Goal: Check status: Check status

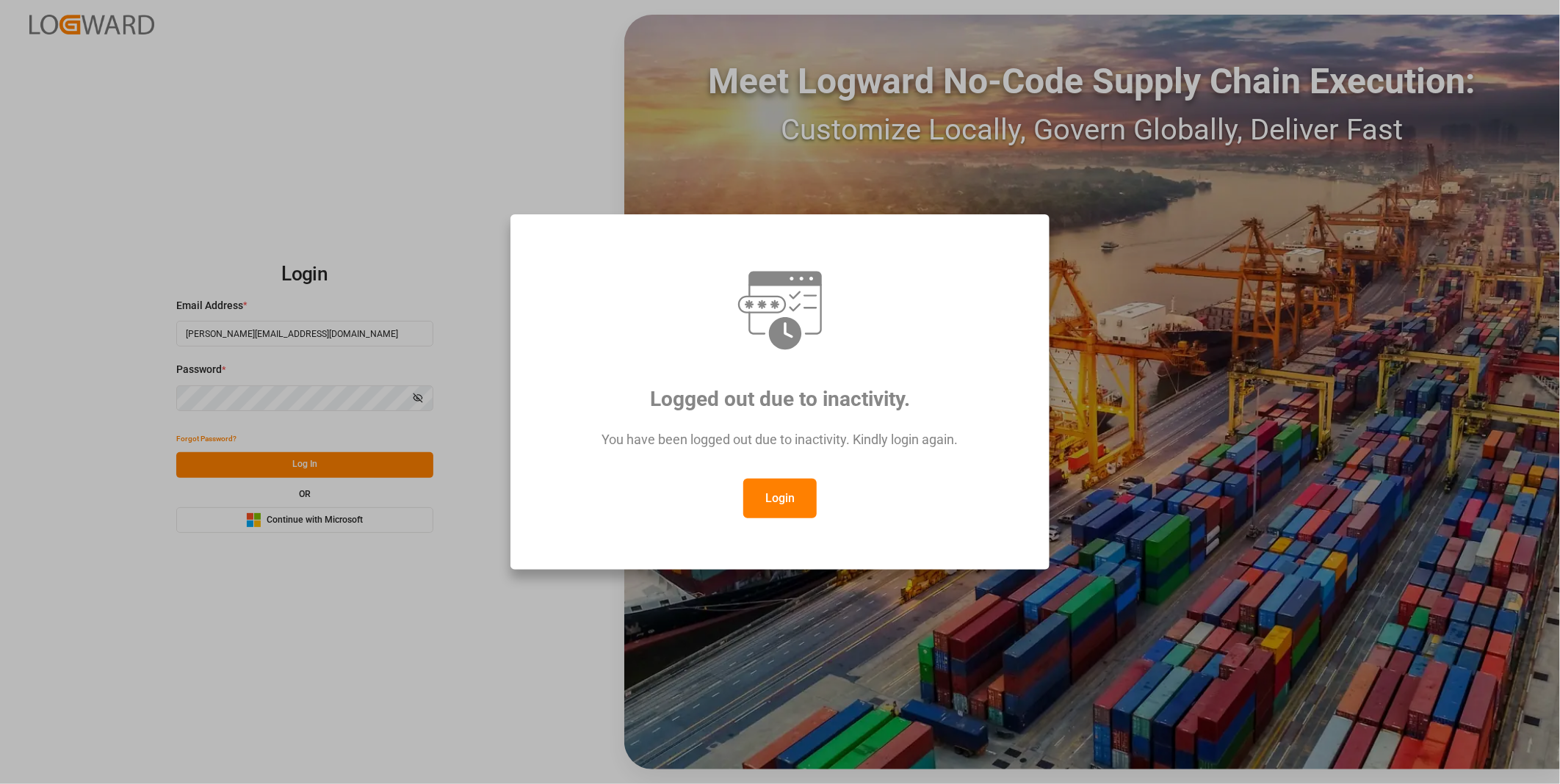
click at [793, 507] on button "Login" at bounding box center [780, 498] width 73 height 40
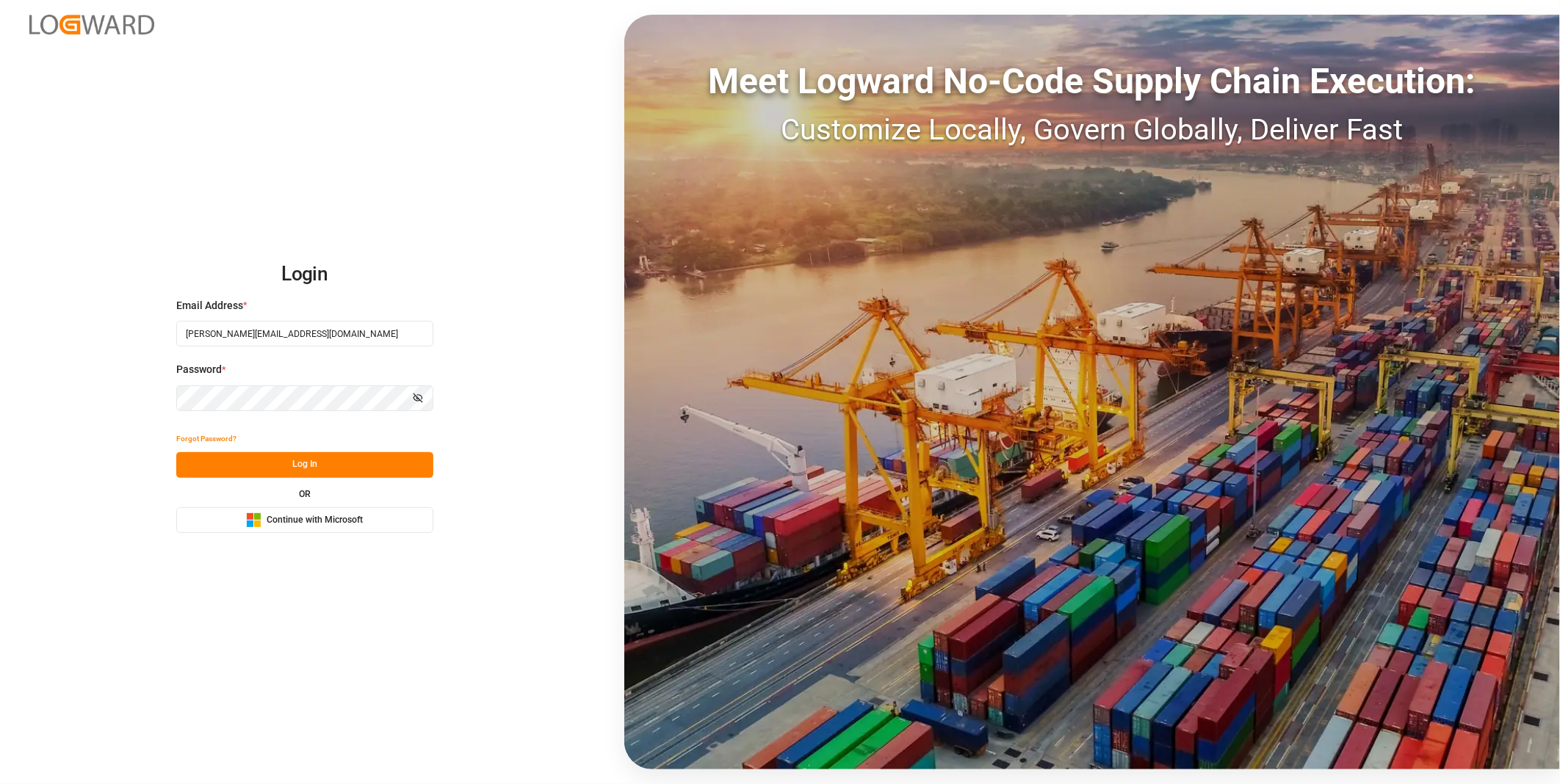
click at [298, 465] on button "Log In" at bounding box center [305, 465] width 257 height 25
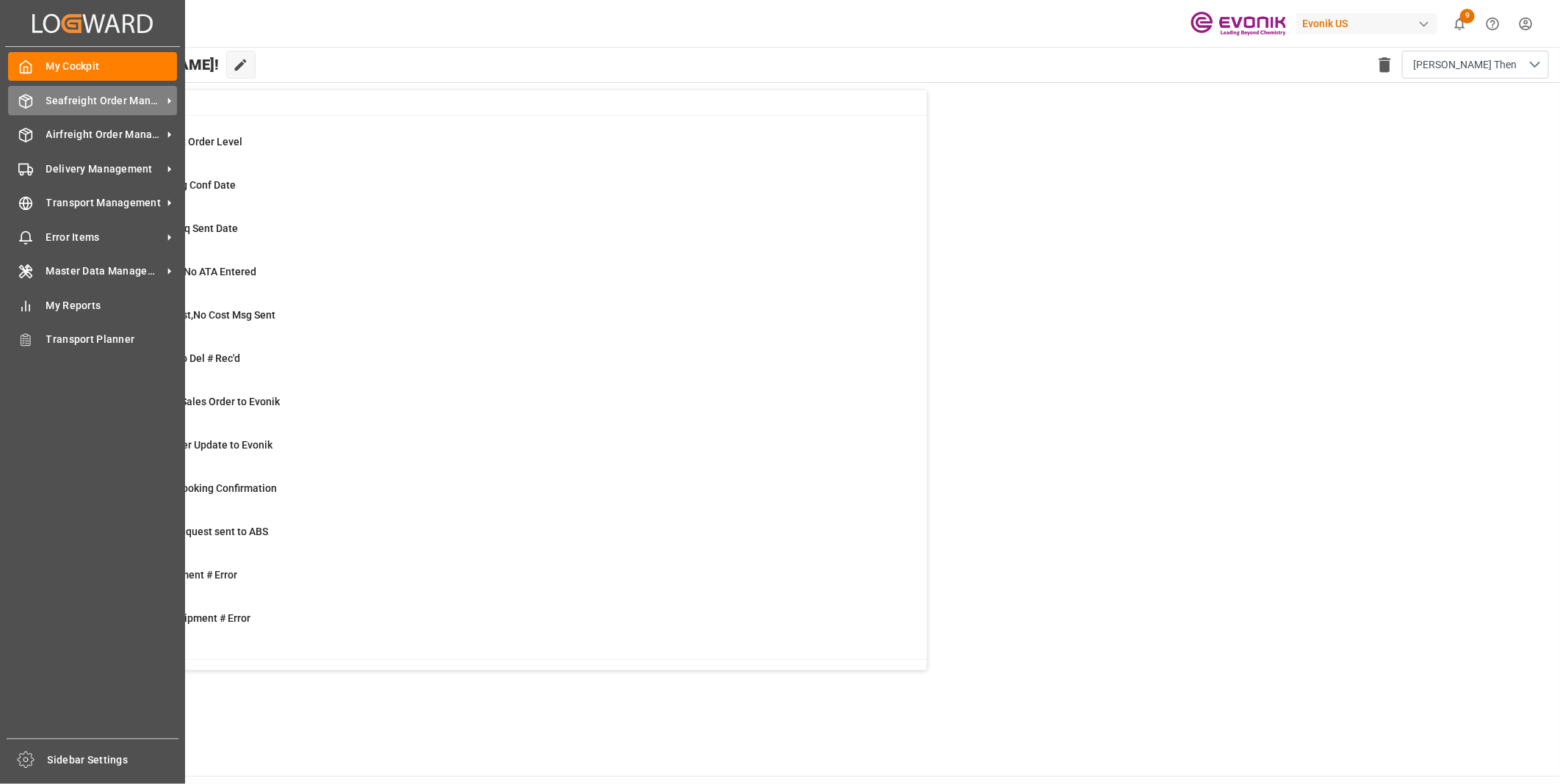
click at [44, 93] on div "Seafreight Order Management Seafreight Order Management" at bounding box center [92, 99] width 169 height 28
click at [19, 84] on div "My Cockpit My Cockpit Seafreight Order Management Seafreight Order Management A…" at bounding box center [92, 392] width 174 height 691
click at [120, 101] on span "Seafreight Order Management" at bounding box center [103, 101] width 116 height 16
click at [88, 95] on span "Seafreight Order Management" at bounding box center [103, 101] width 116 height 16
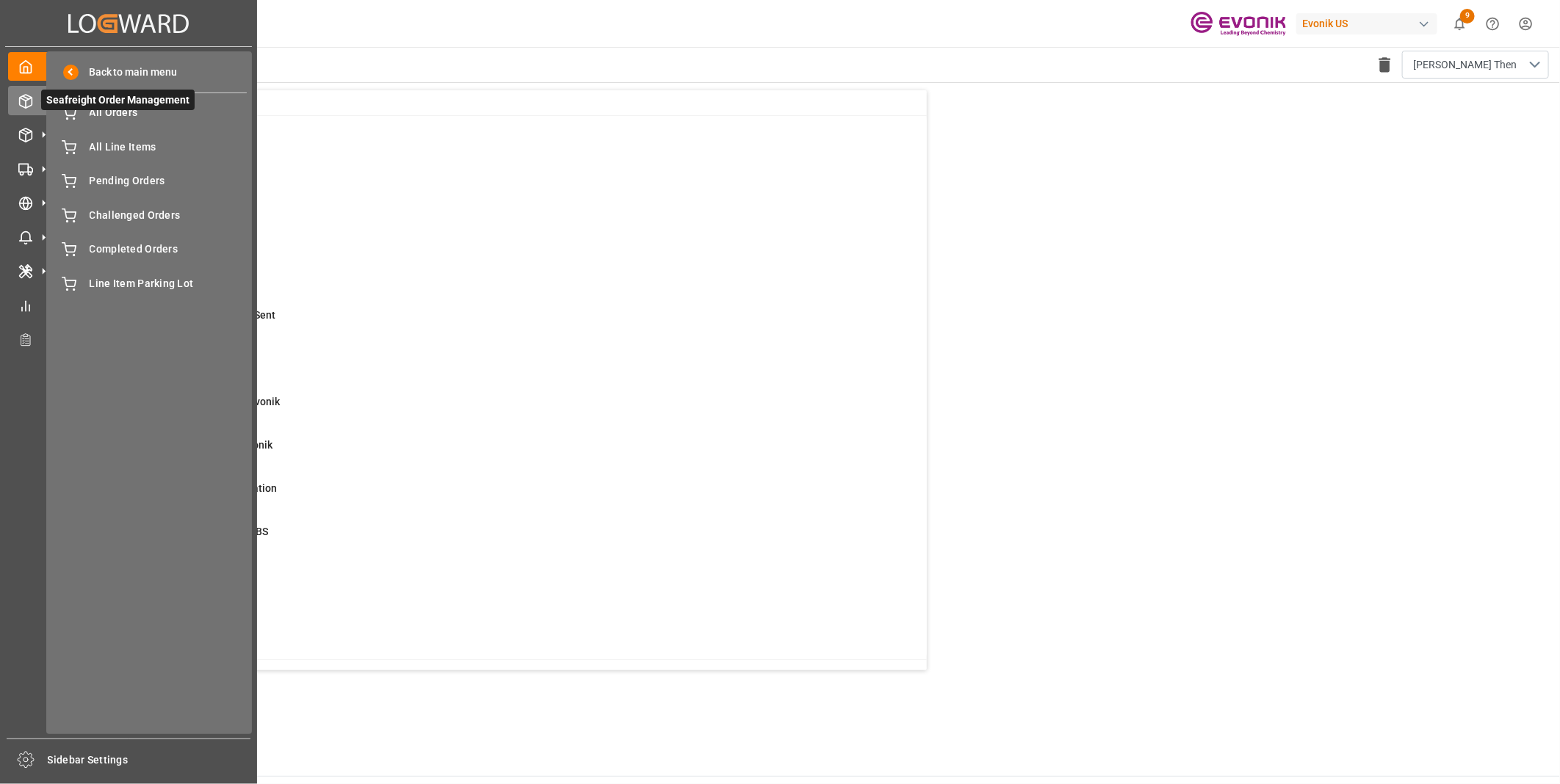
click at [87, 105] on span "Seafreight Order Management" at bounding box center [118, 99] width 154 height 20
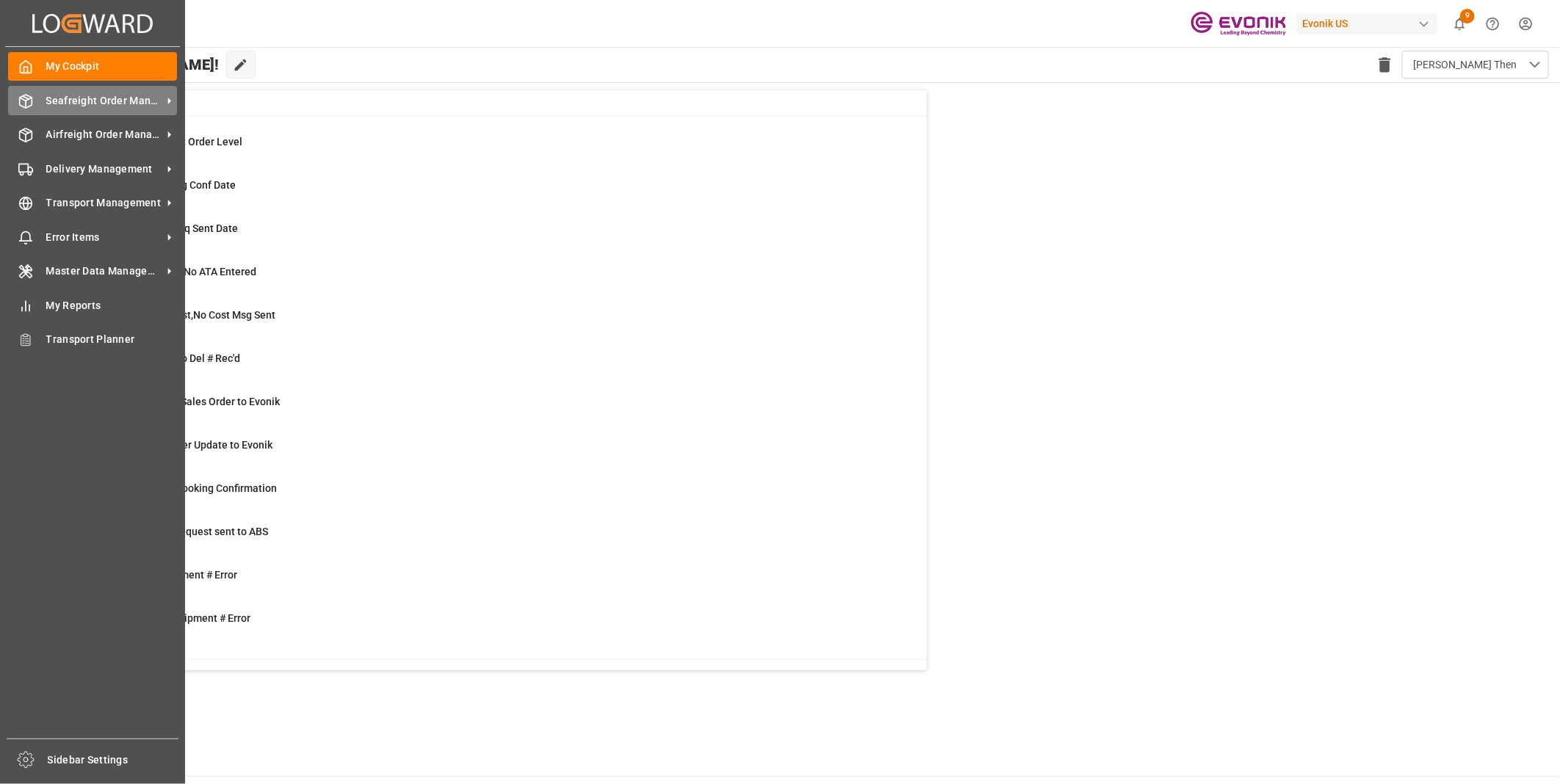
click at [53, 96] on span "Seafreight Order Management" at bounding box center [103, 101] width 116 height 16
click at [22, 104] on icon at bounding box center [25, 100] width 15 height 15
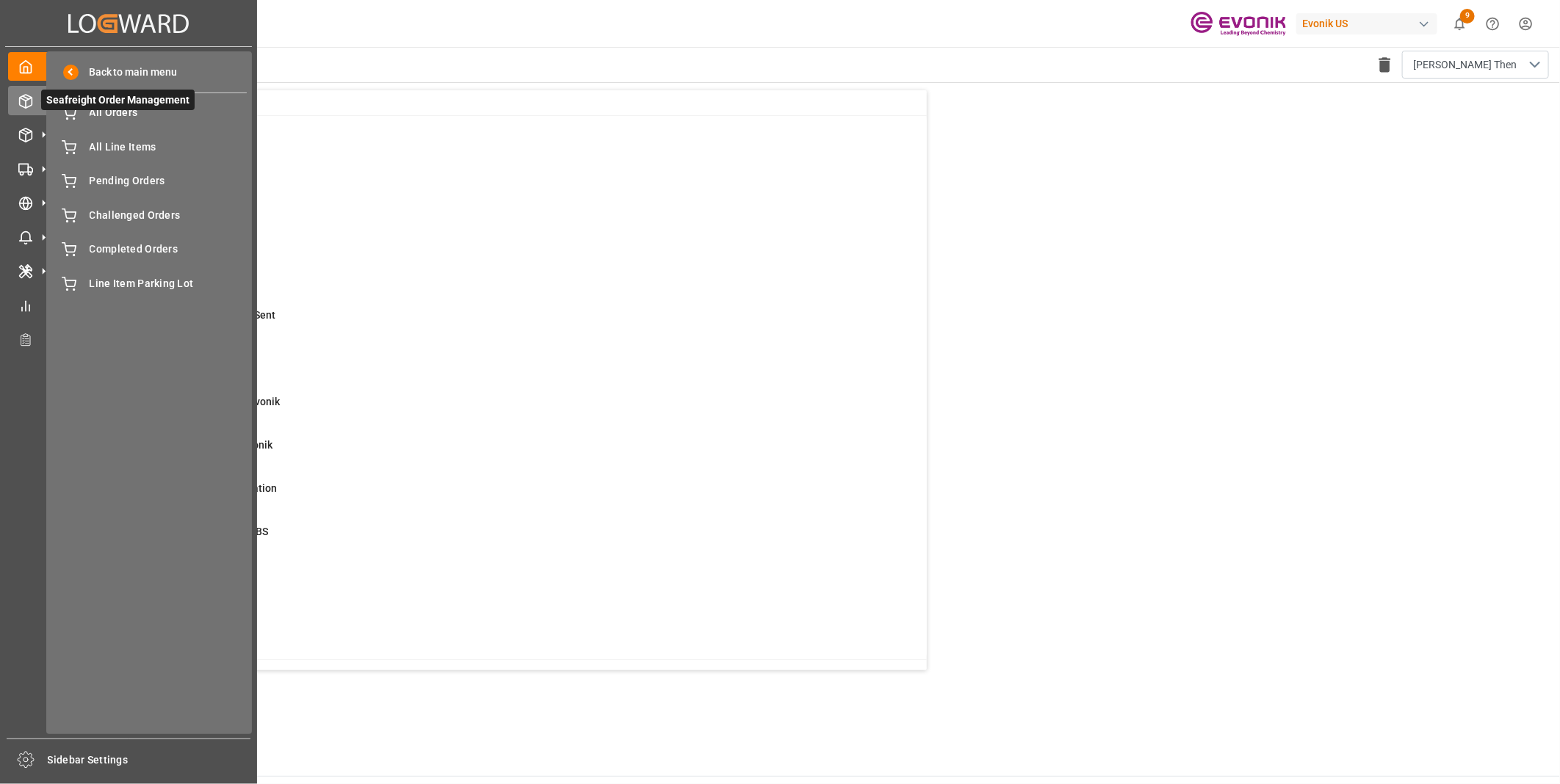
click at [89, 96] on span "Seafreight Order Management" at bounding box center [118, 99] width 154 height 20
click at [97, 122] on div "All Orders All Orders" at bounding box center [149, 112] width 195 height 28
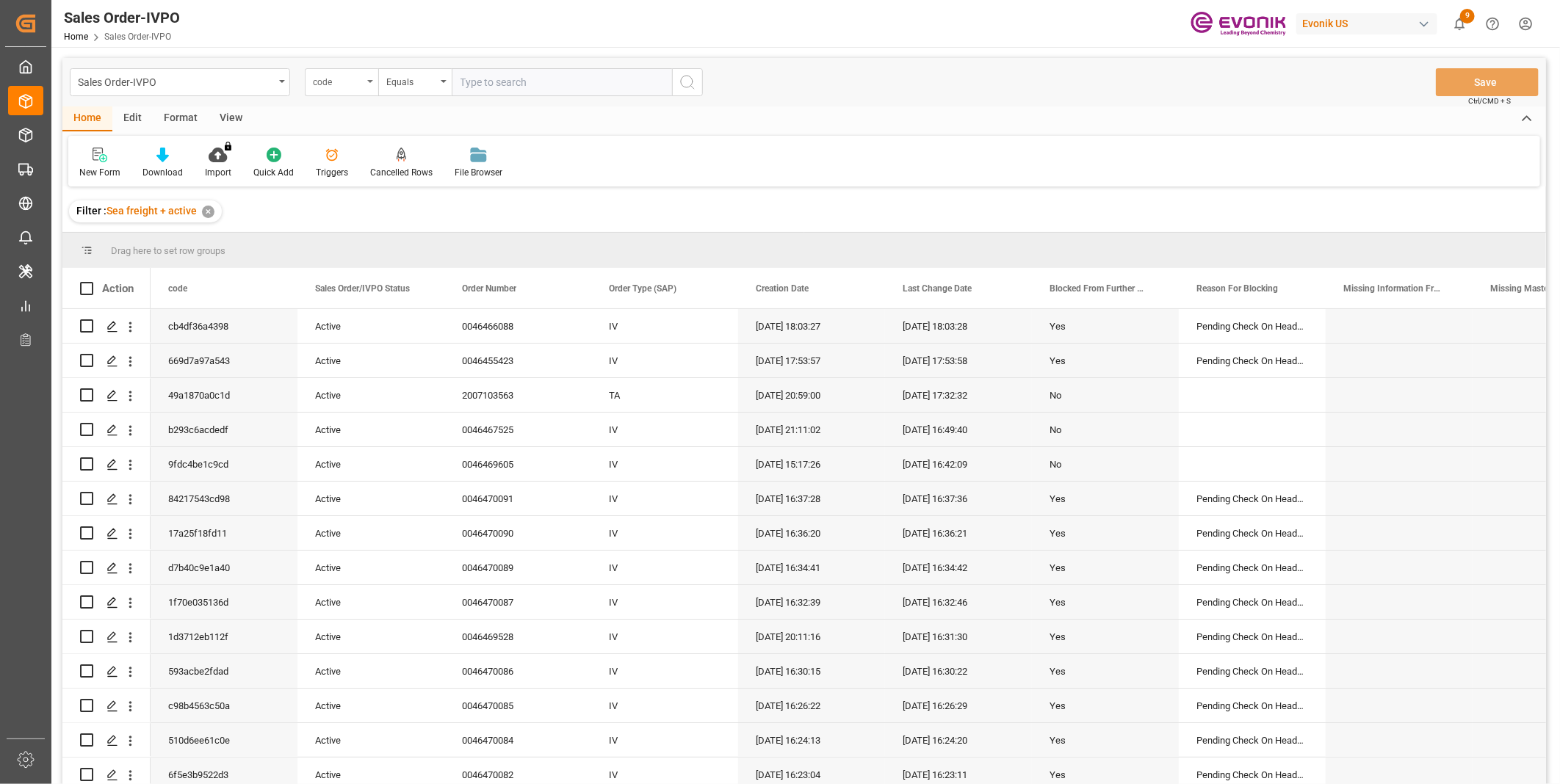
click at [332, 92] on div "code" at bounding box center [341, 82] width 73 height 28
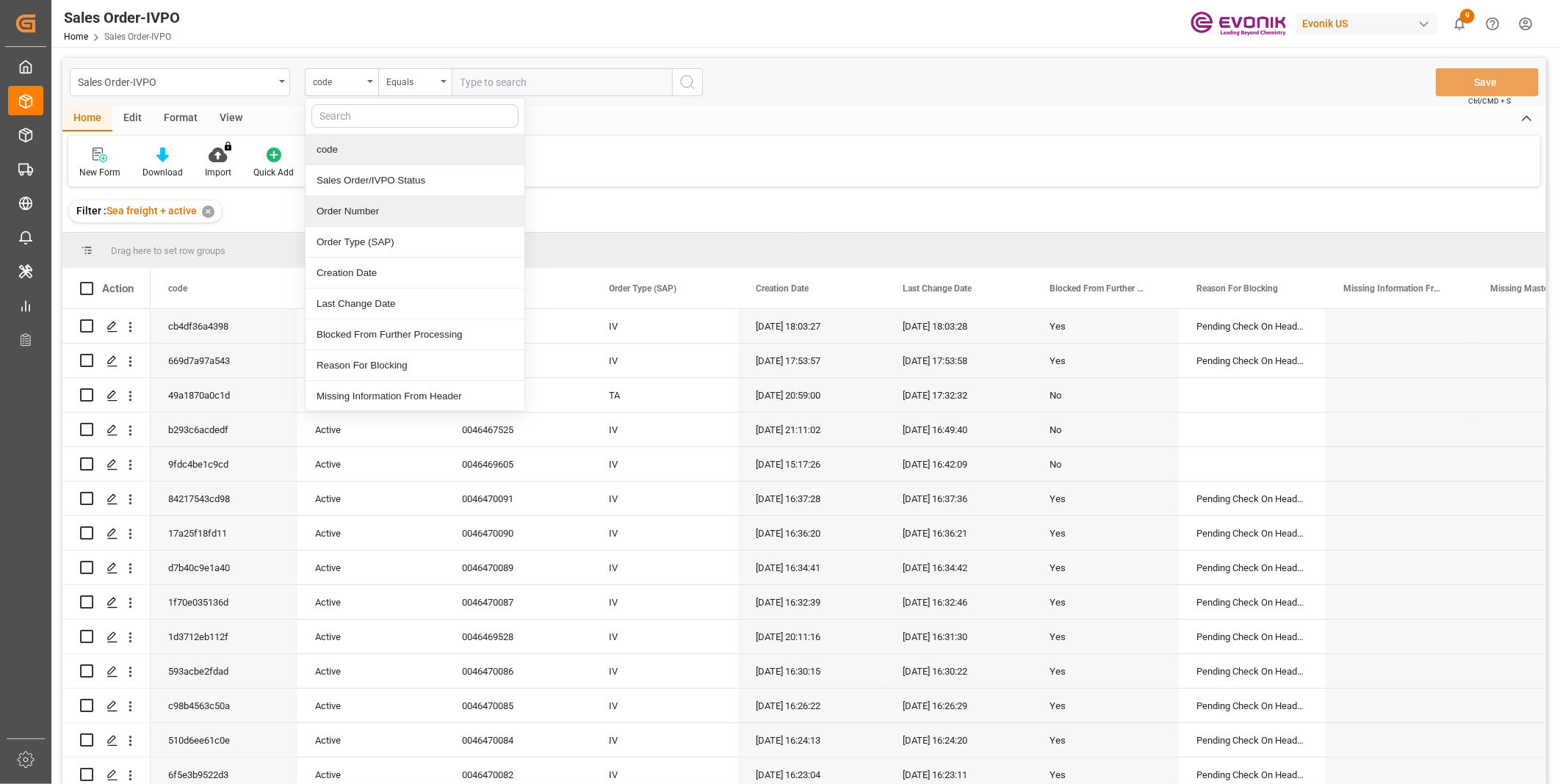
click at [341, 210] on div "Order Number" at bounding box center [415, 211] width 219 height 31
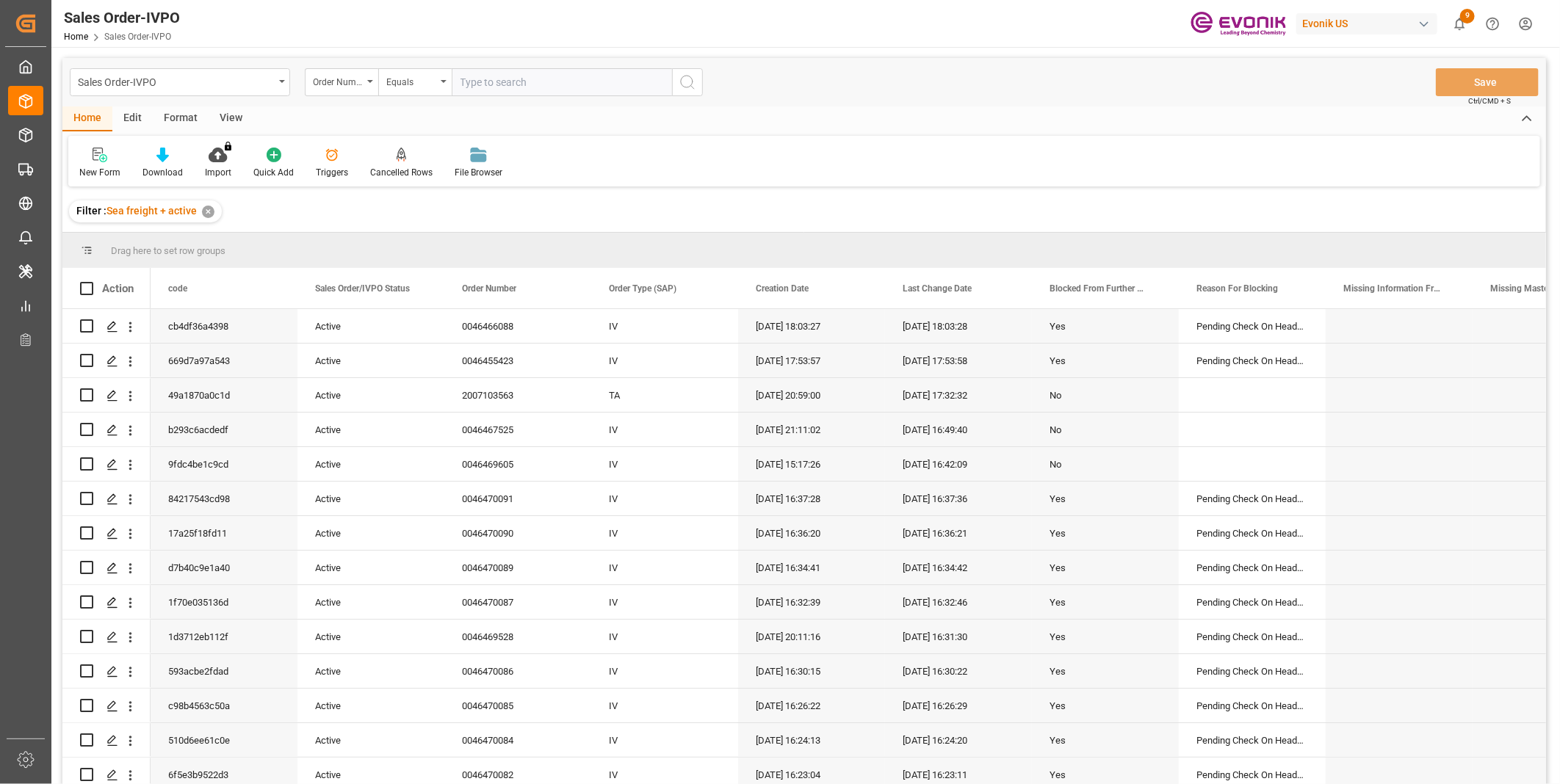
click at [506, 84] on input "text" at bounding box center [562, 82] width 220 height 28
paste input "2007119657"
type input "2007119657"
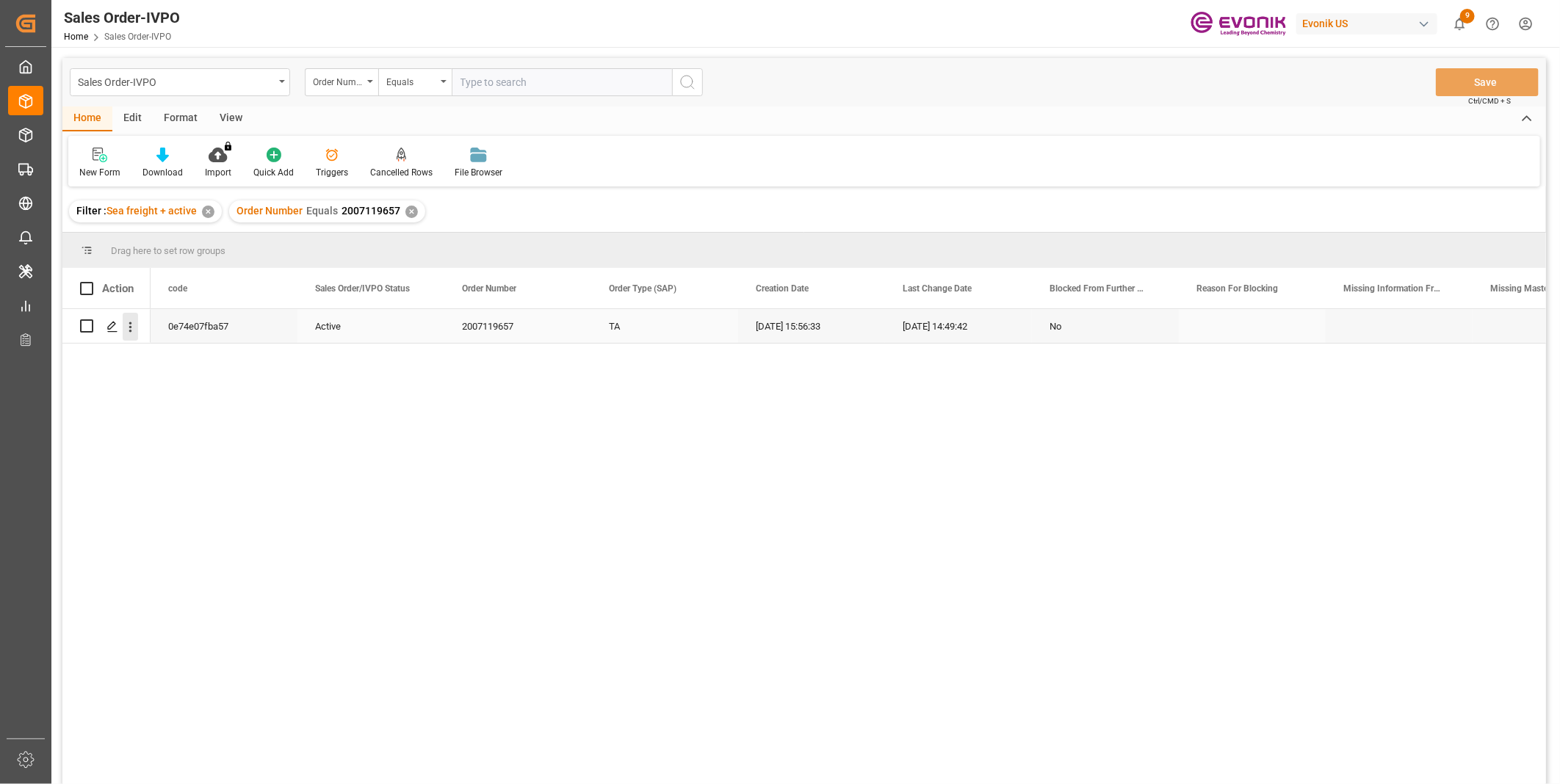
click at [131, 331] on icon "open menu" at bounding box center [131, 326] width 3 height 11
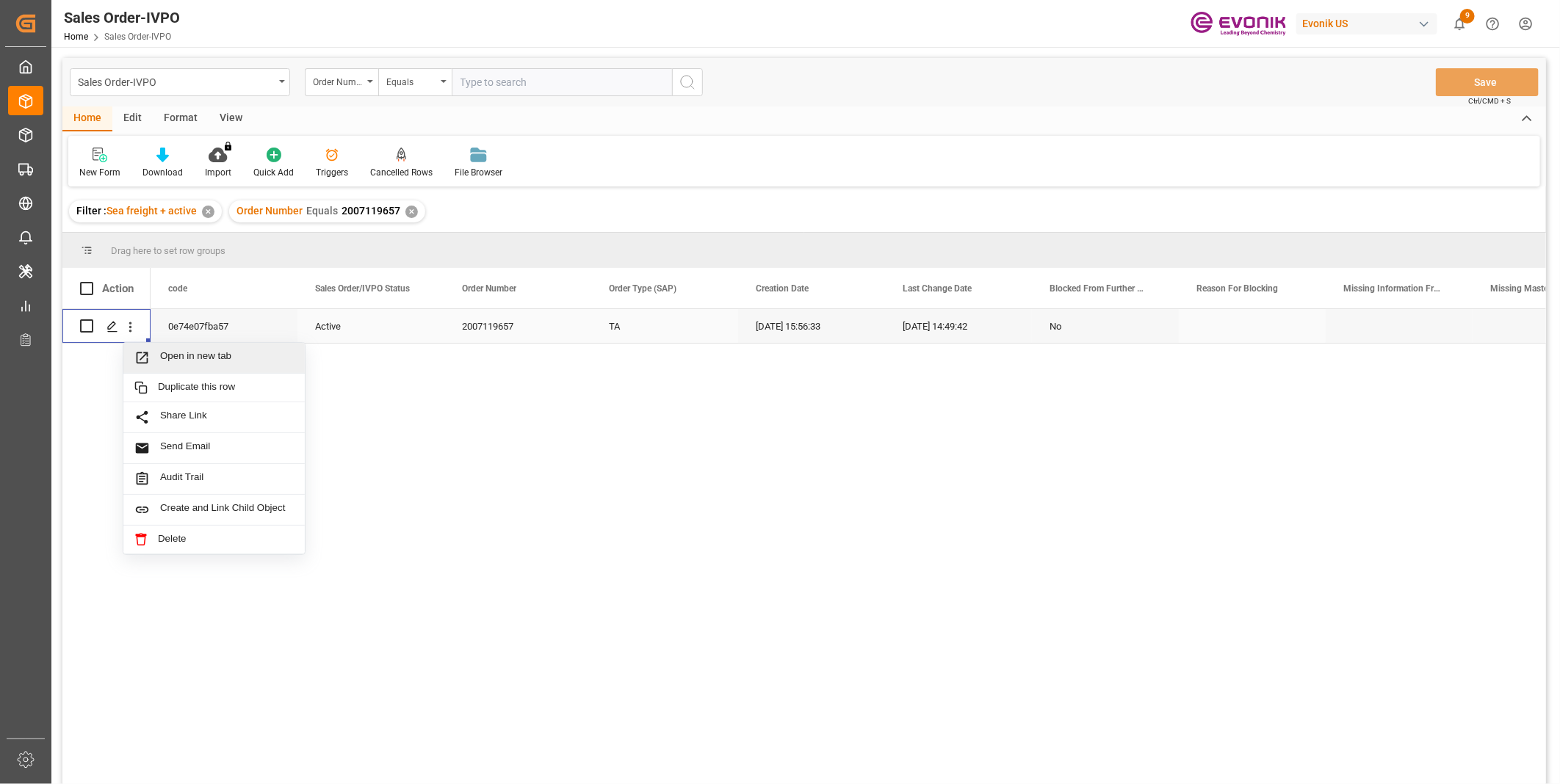
click at [233, 356] on span "Open in new tab" at bounding box center [226, 358] width 133 height 16
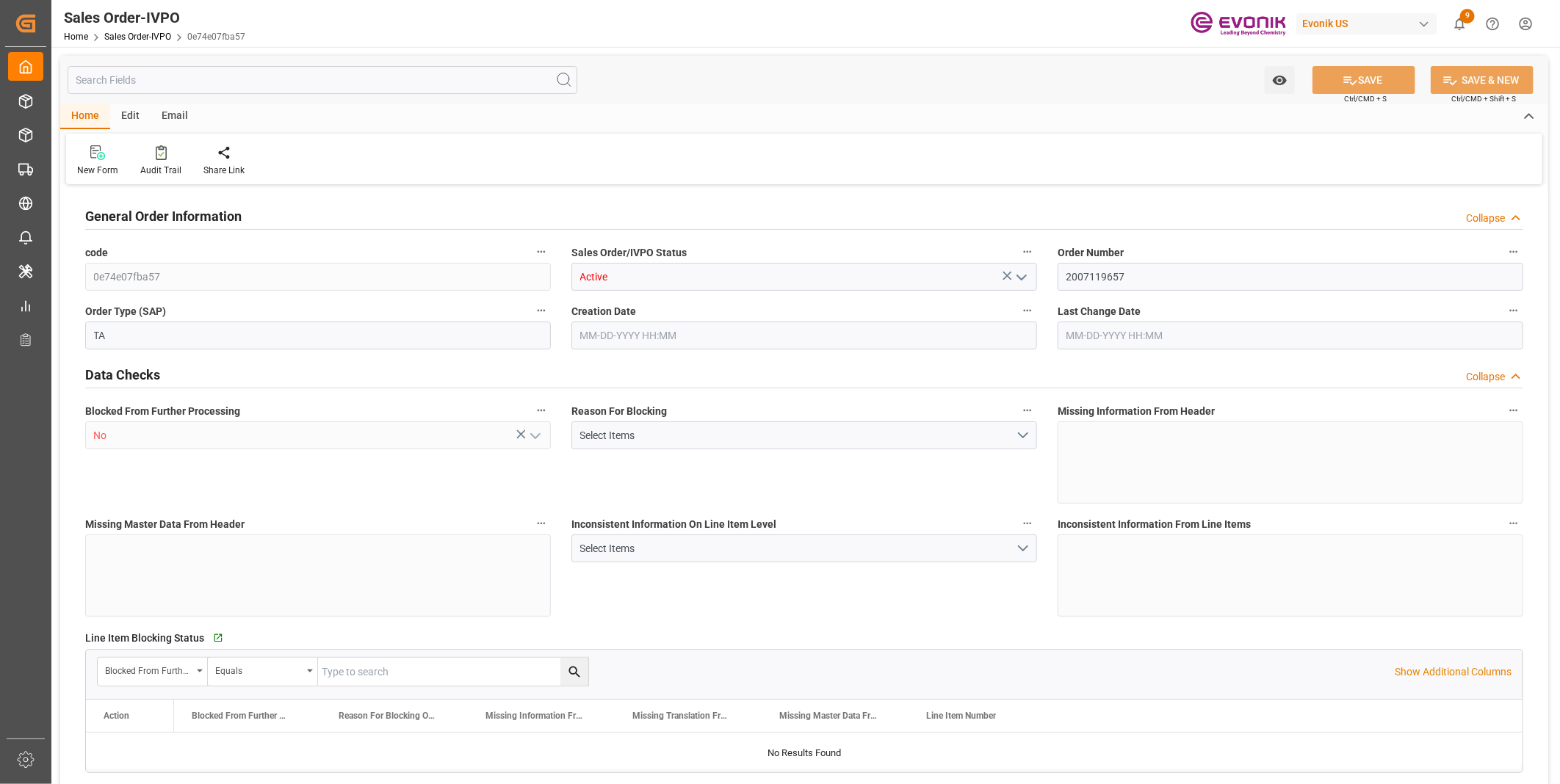
type input "FRLEH"
type input "0"
type input "1"
type input "2"
type input "20000"
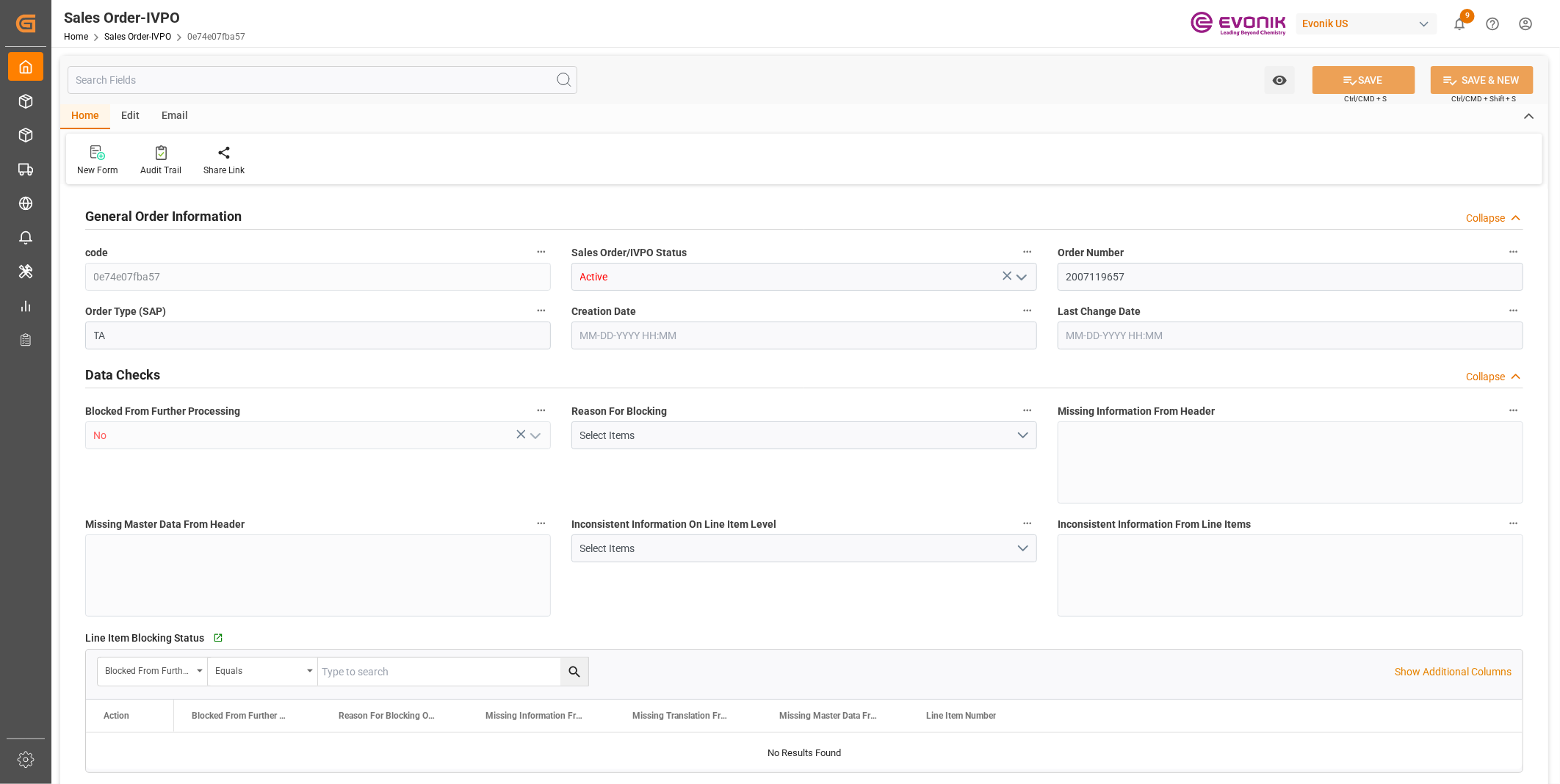
type input "0"
type input "17000"
type input "30"
type input "08-05-2025 15:56"
type input "[DATE] 14:49"
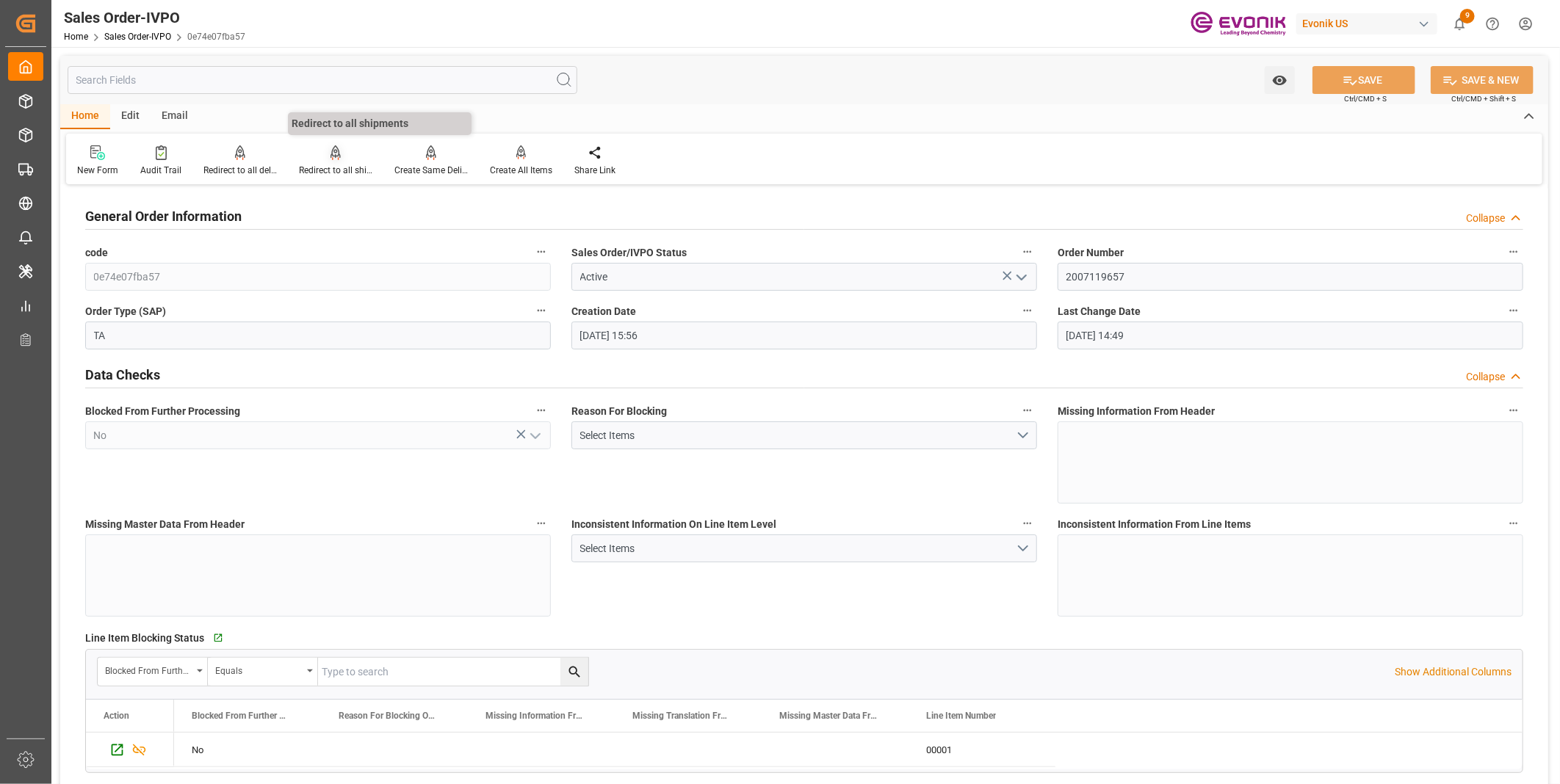
click at [329, 166] on div "Redirect to all shipments" at bounding box center [335, 170] width 73 height 14
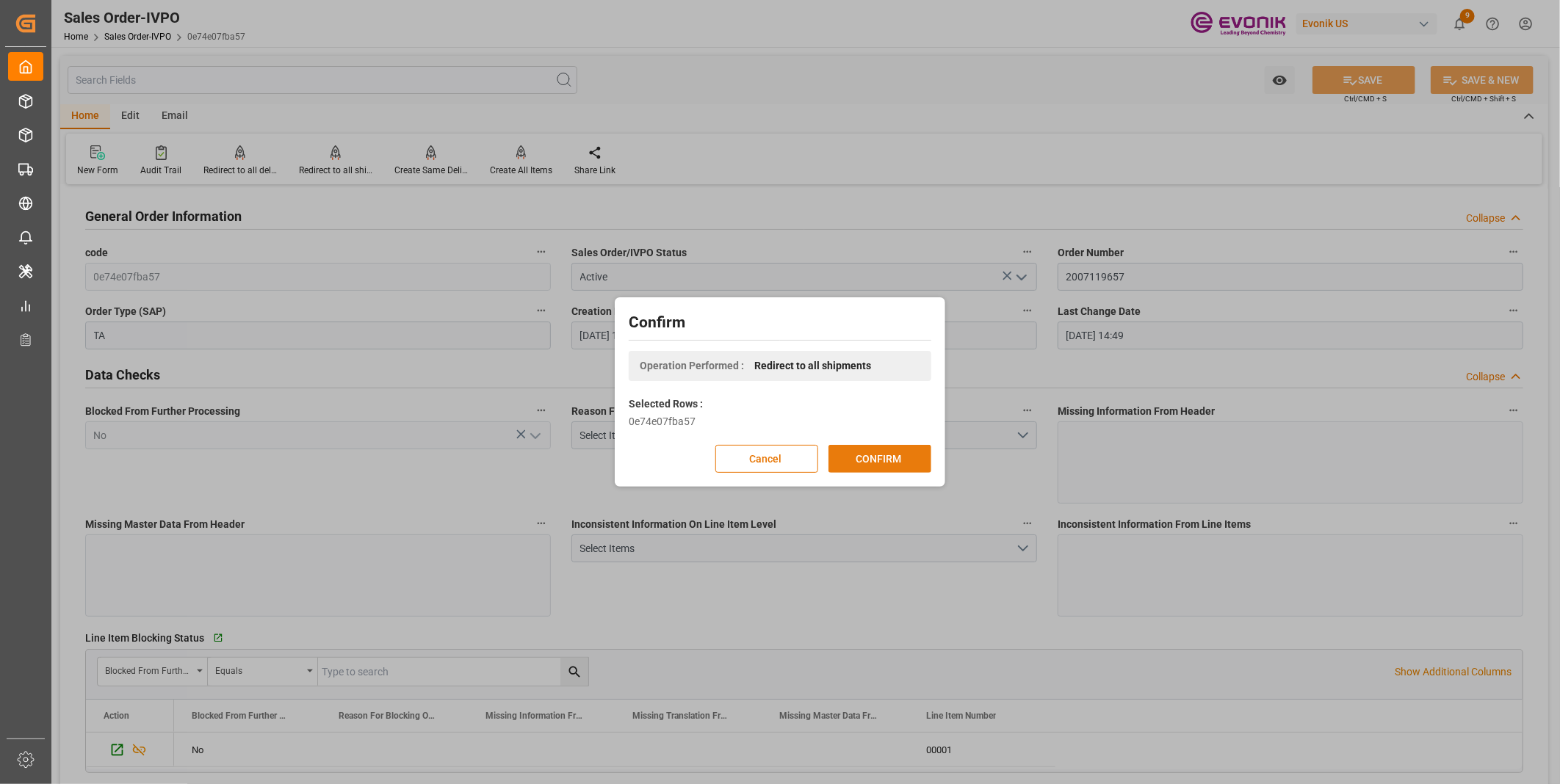
click at [866, 452] on button "CONFIRM" at bounding box center [880, 459] width 103 height 28
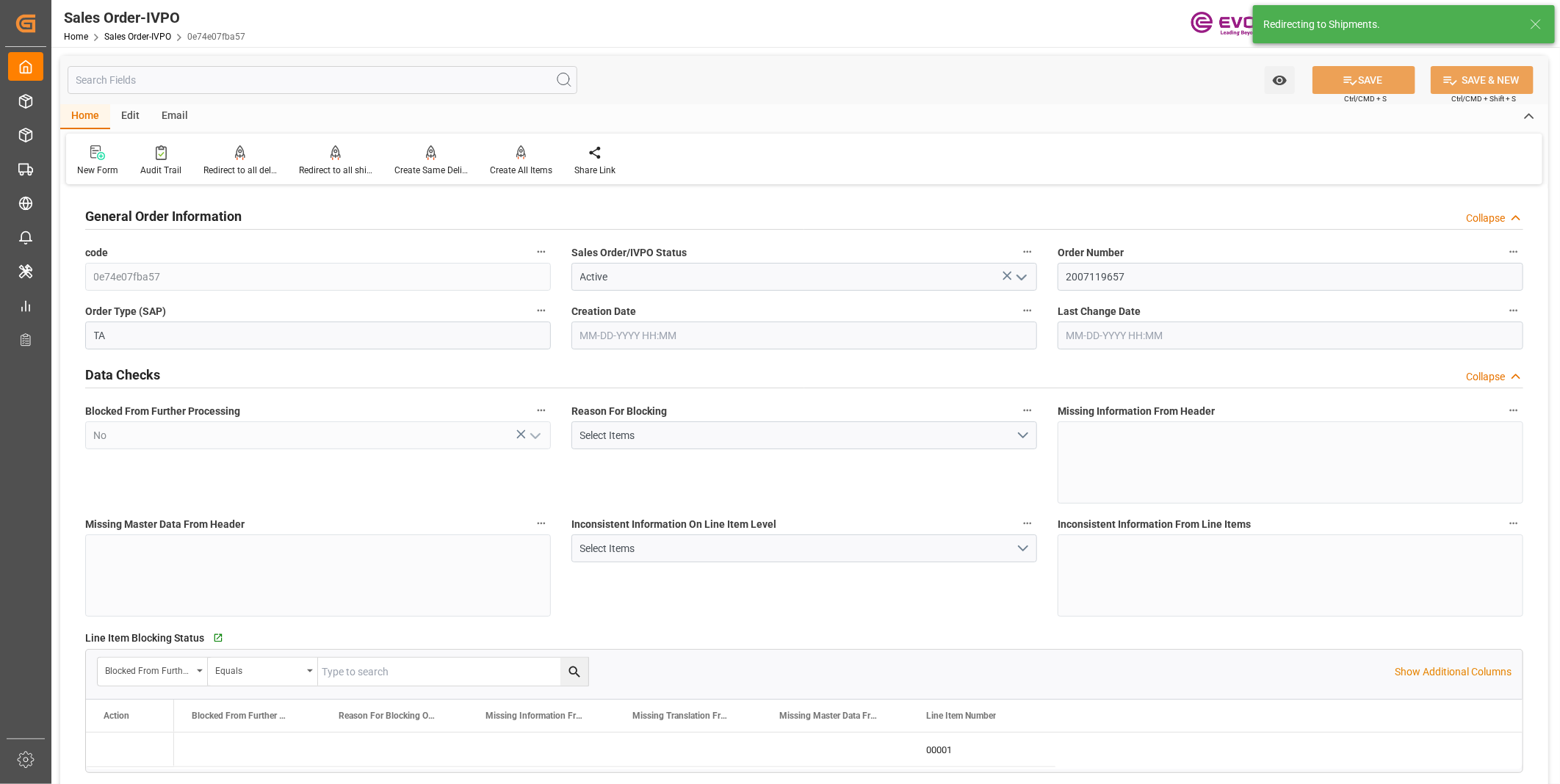
type input "08-05-2025 15:56"
type input "[DATE] 14:49"
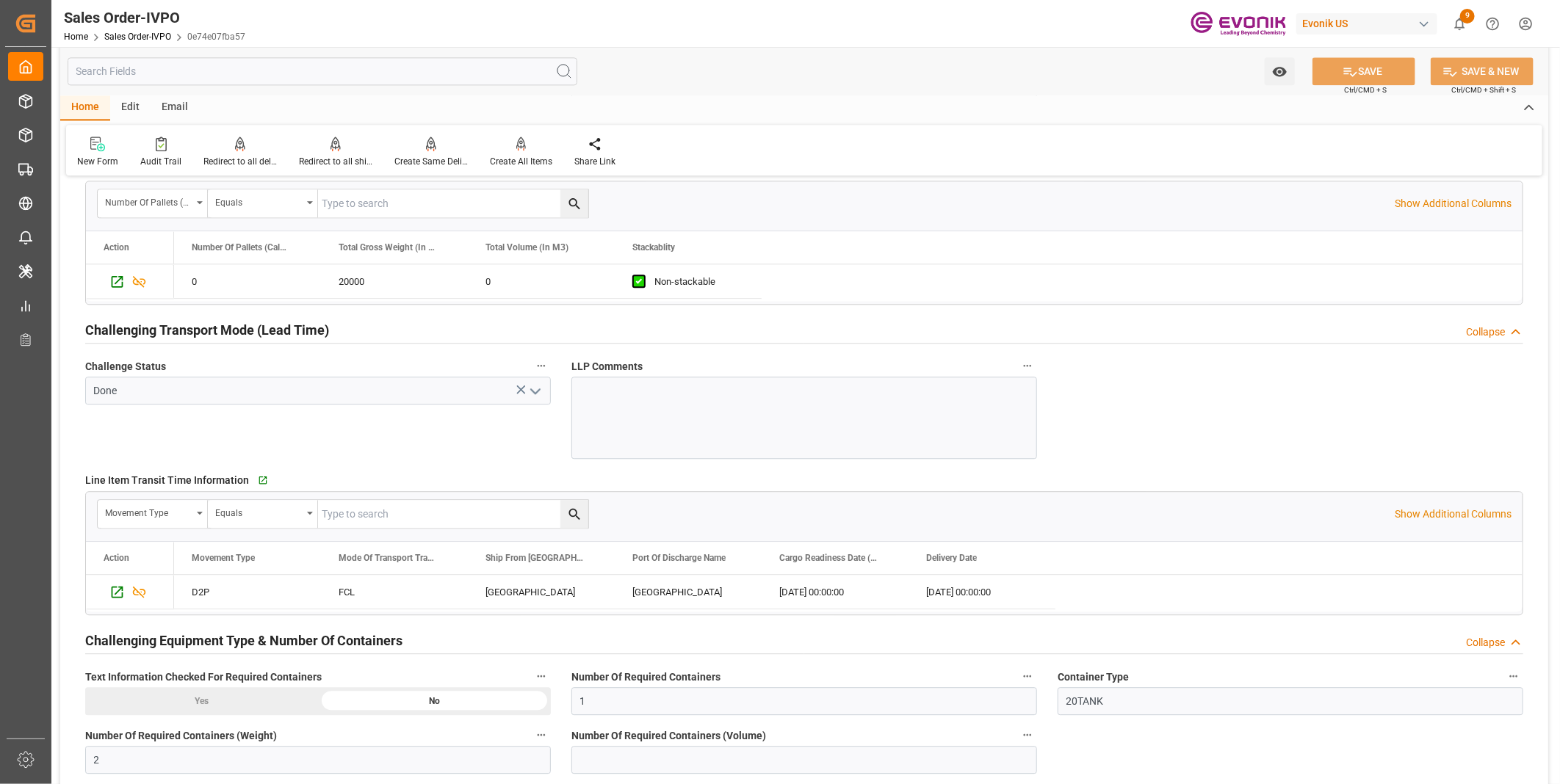
scroll to position [2446, 0]
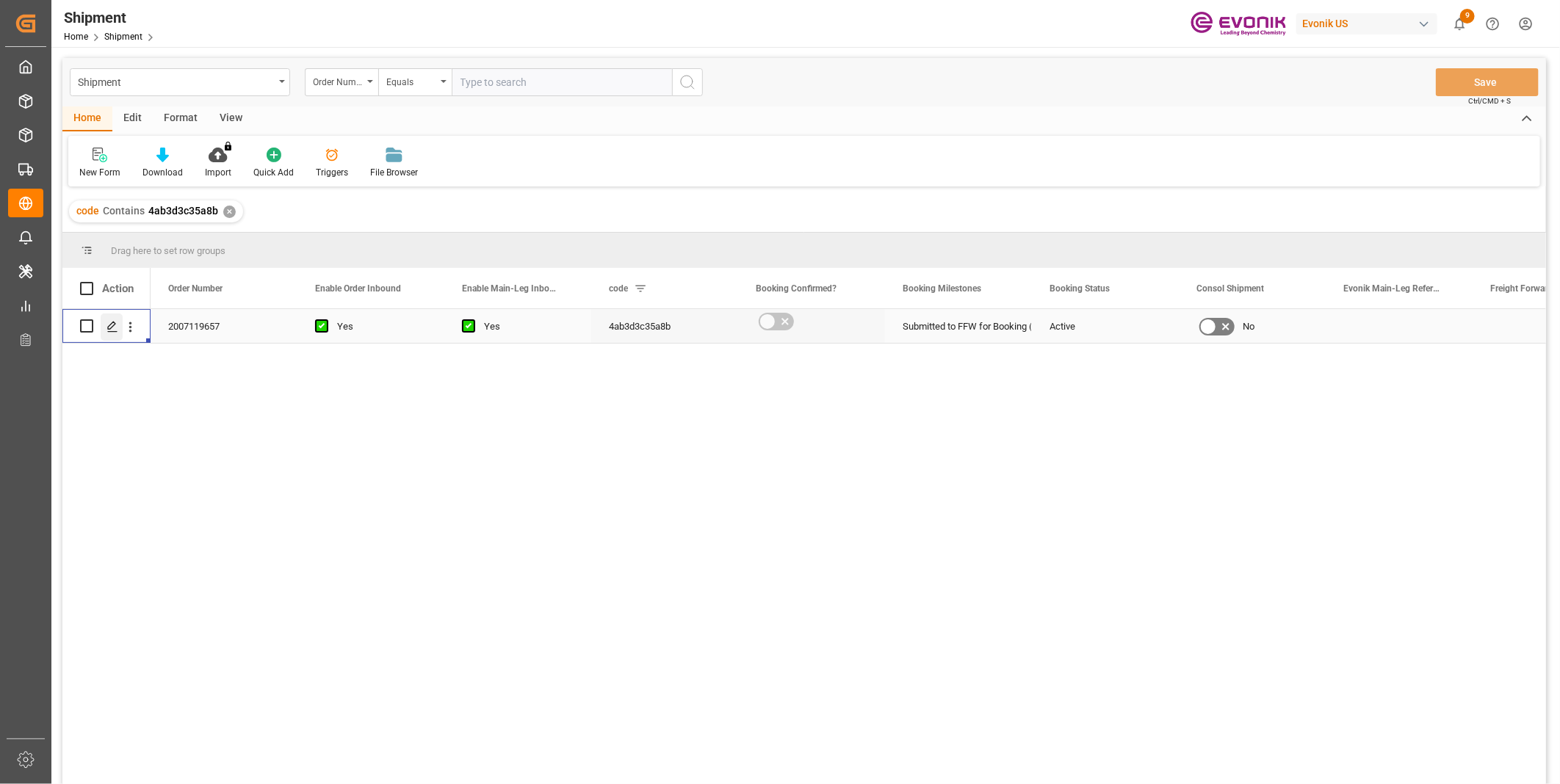
click at [112, 332] on div "Press SPACE to select this row." at bounding box center [111, 327] width 22 height 27
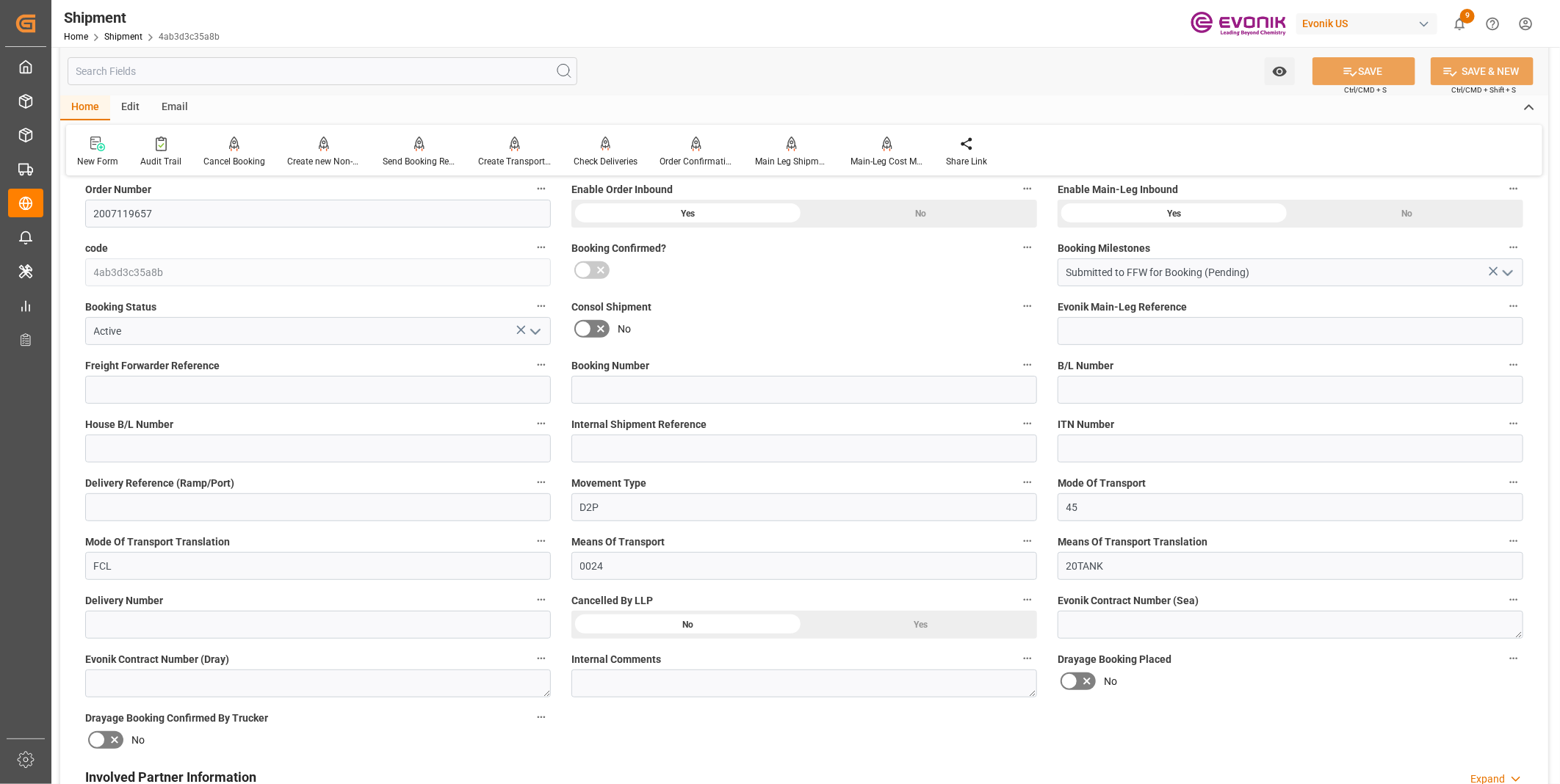
scroll to position [489, 0]
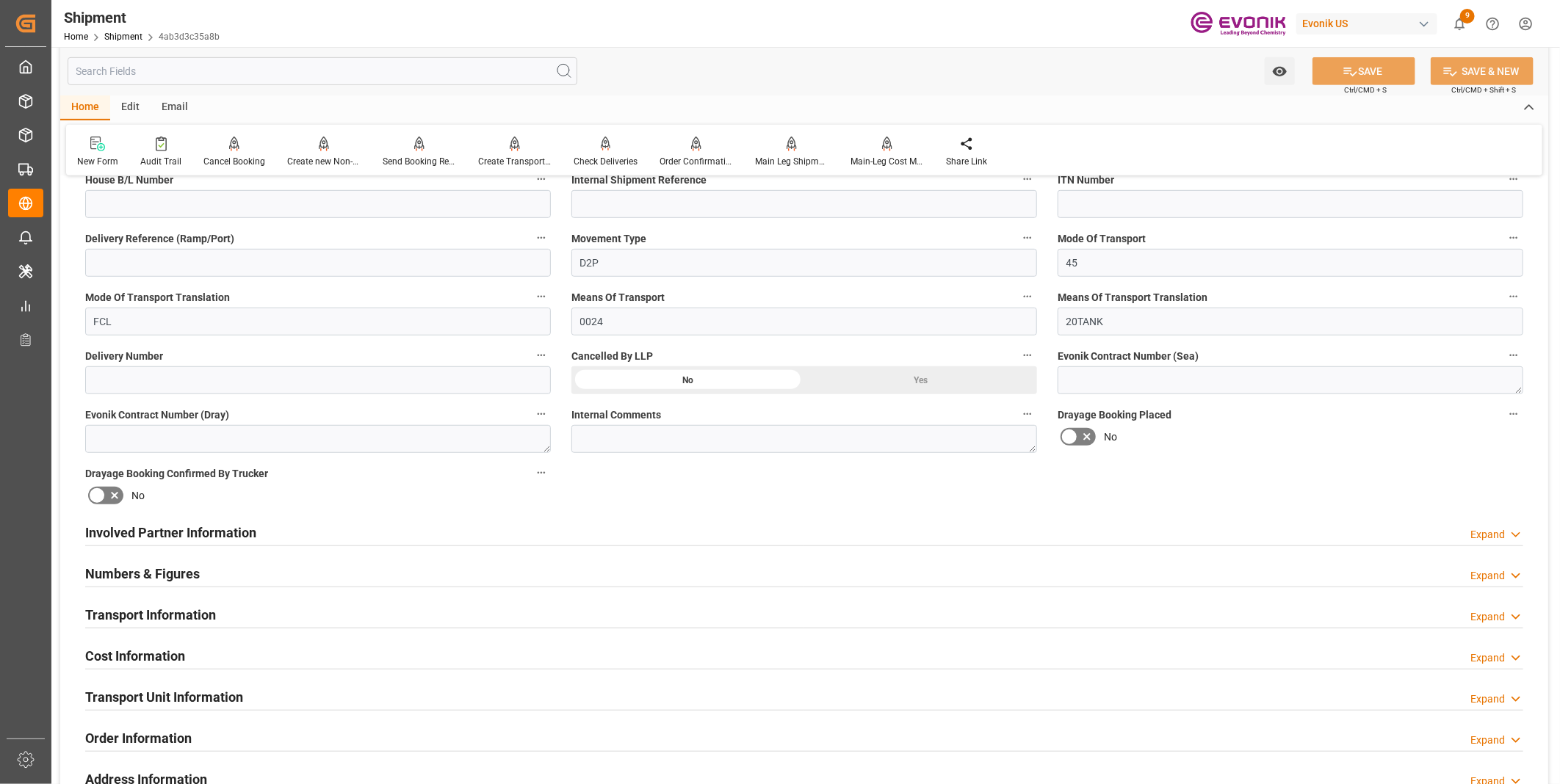
click at [437, 537] on div "Involved Partner Information Expand" at bounding box center [804, 531] width 1438 height 28
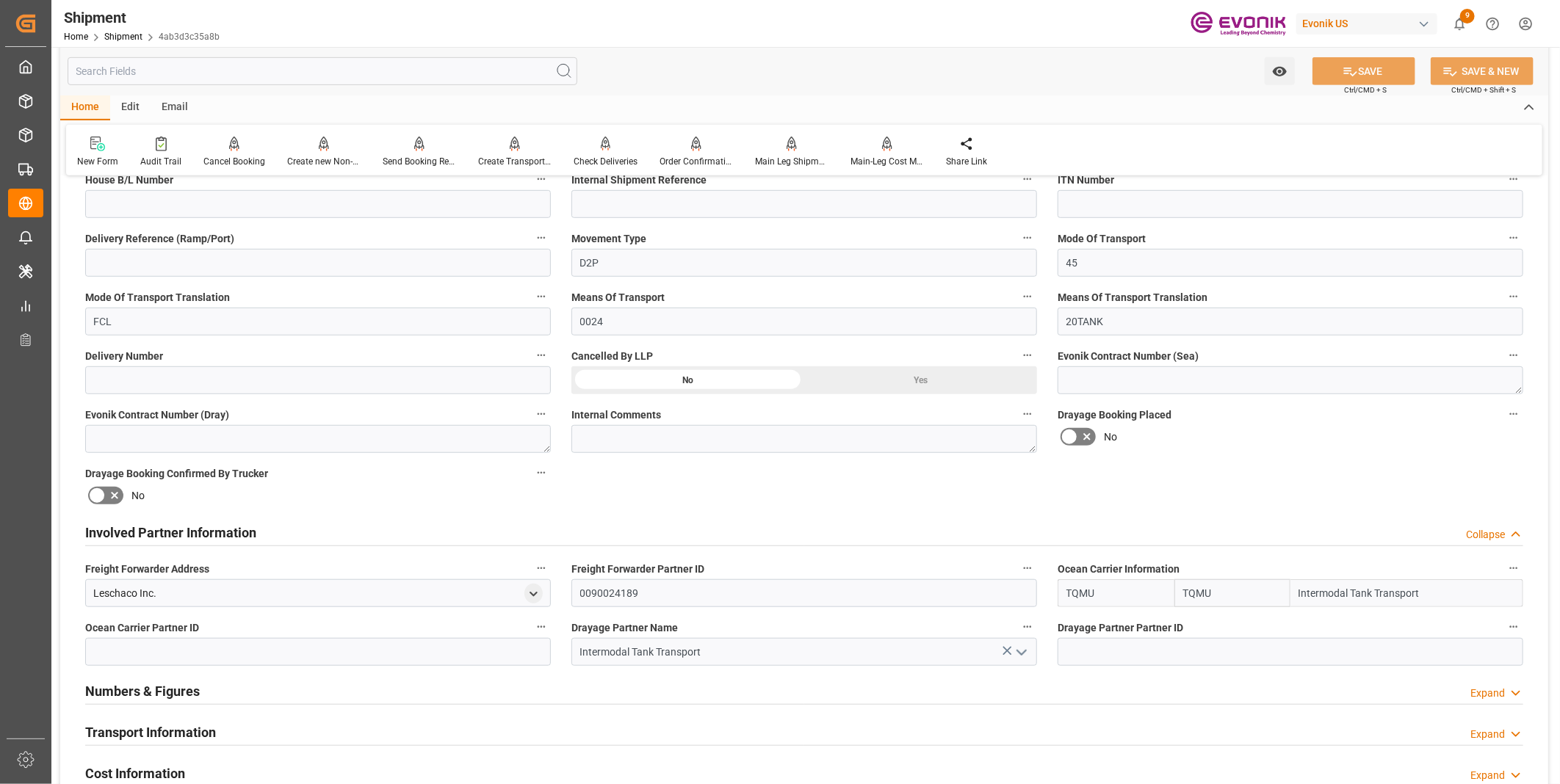
scroll to position [652, 0]
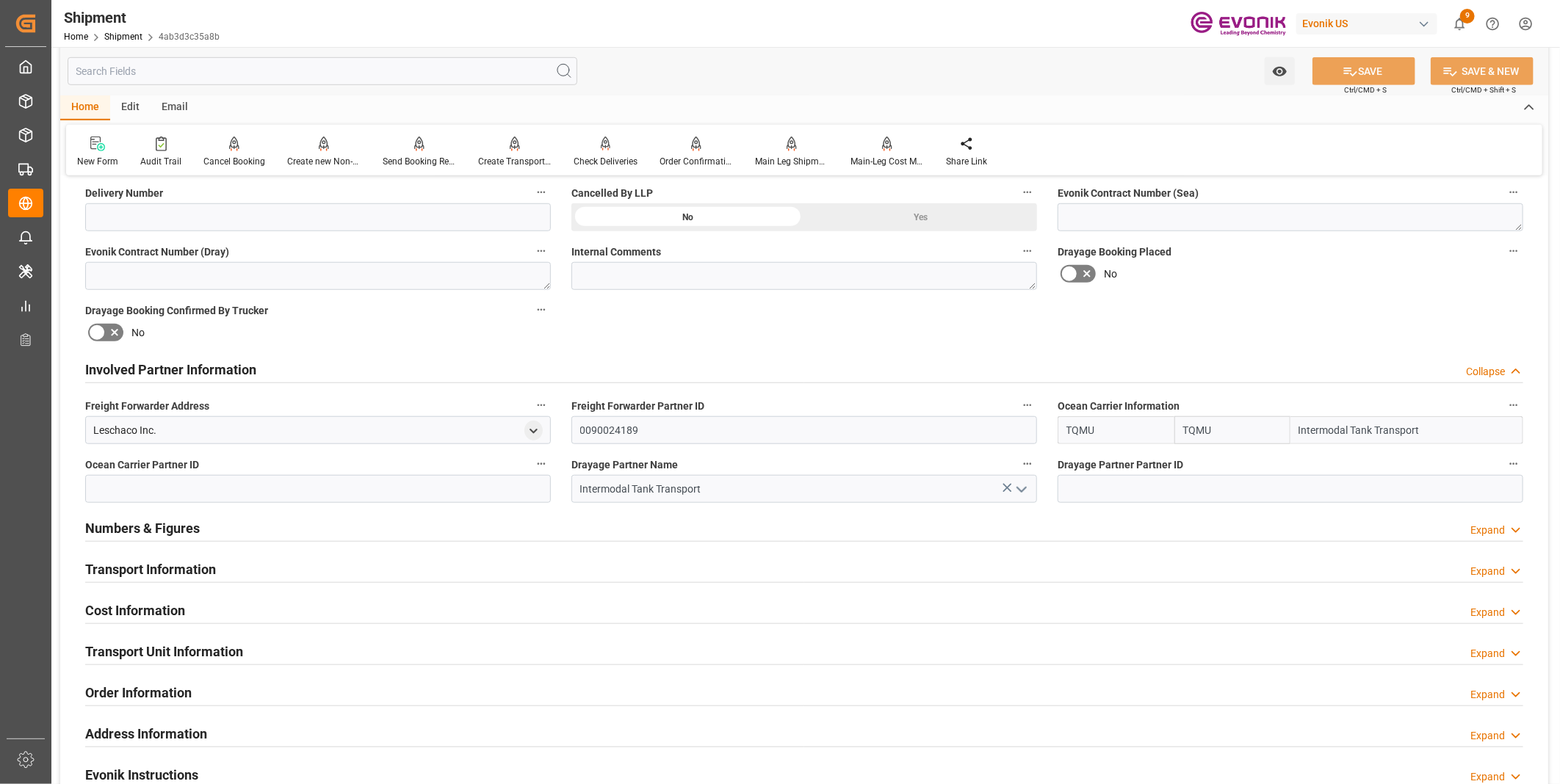
click at [407, 571] on div "Transport Information Expand" at bounding box center [804, 568] width 1438 height 28
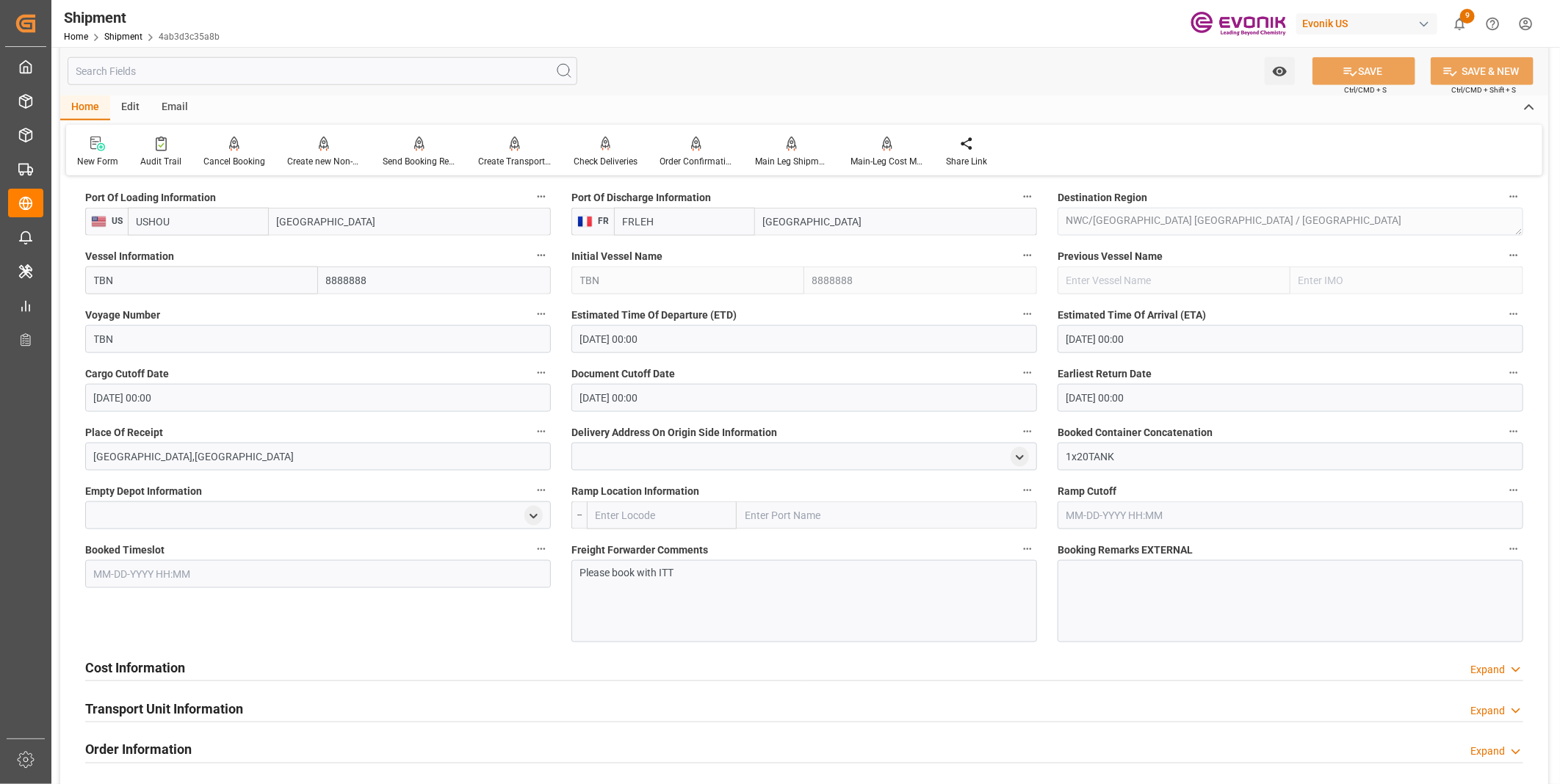
scroll to position [1141, 0]
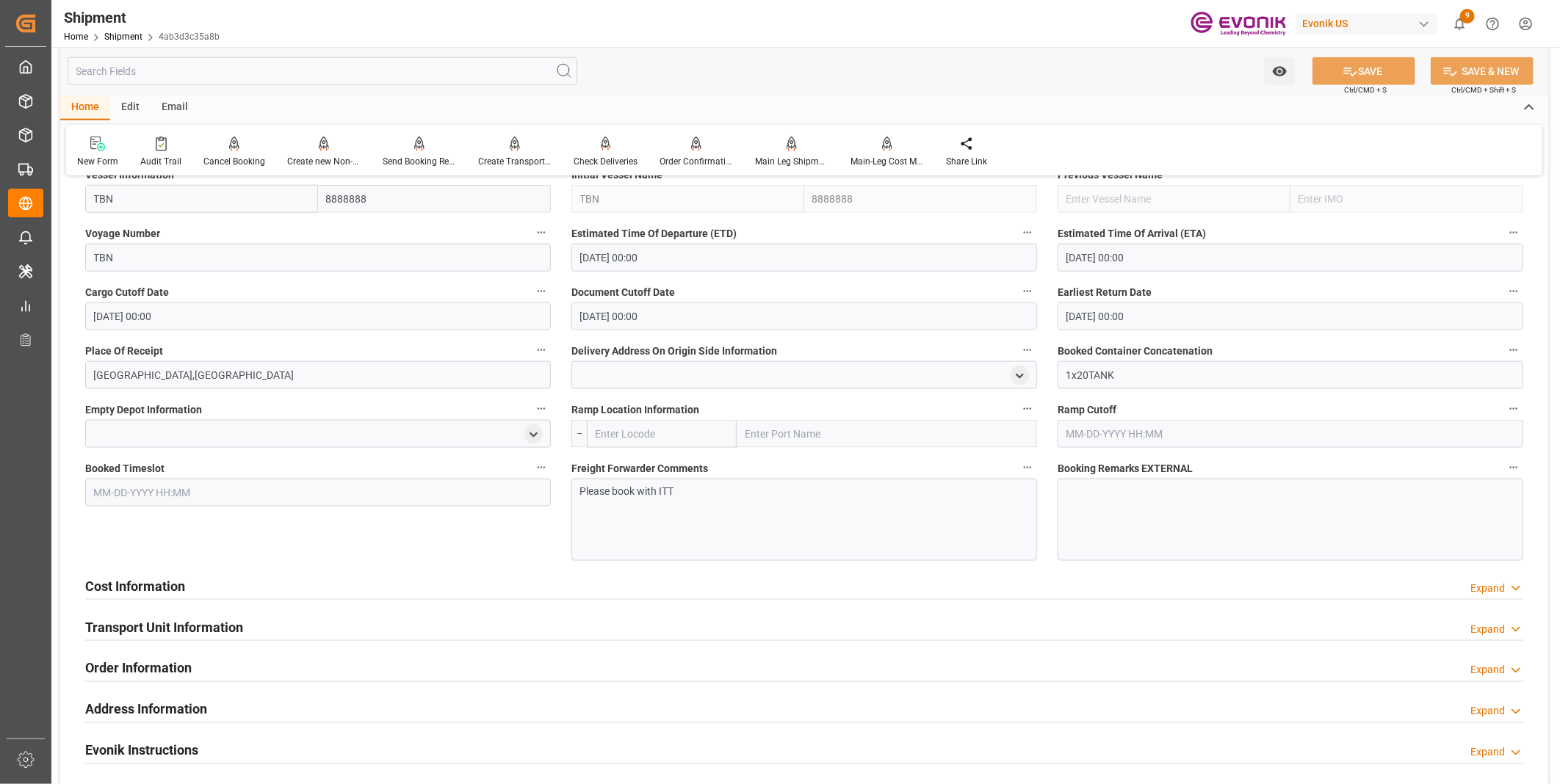
click at [467, 571] on div "Cost Information Expand" at bounding box center [804, 584] width 1438 height 28
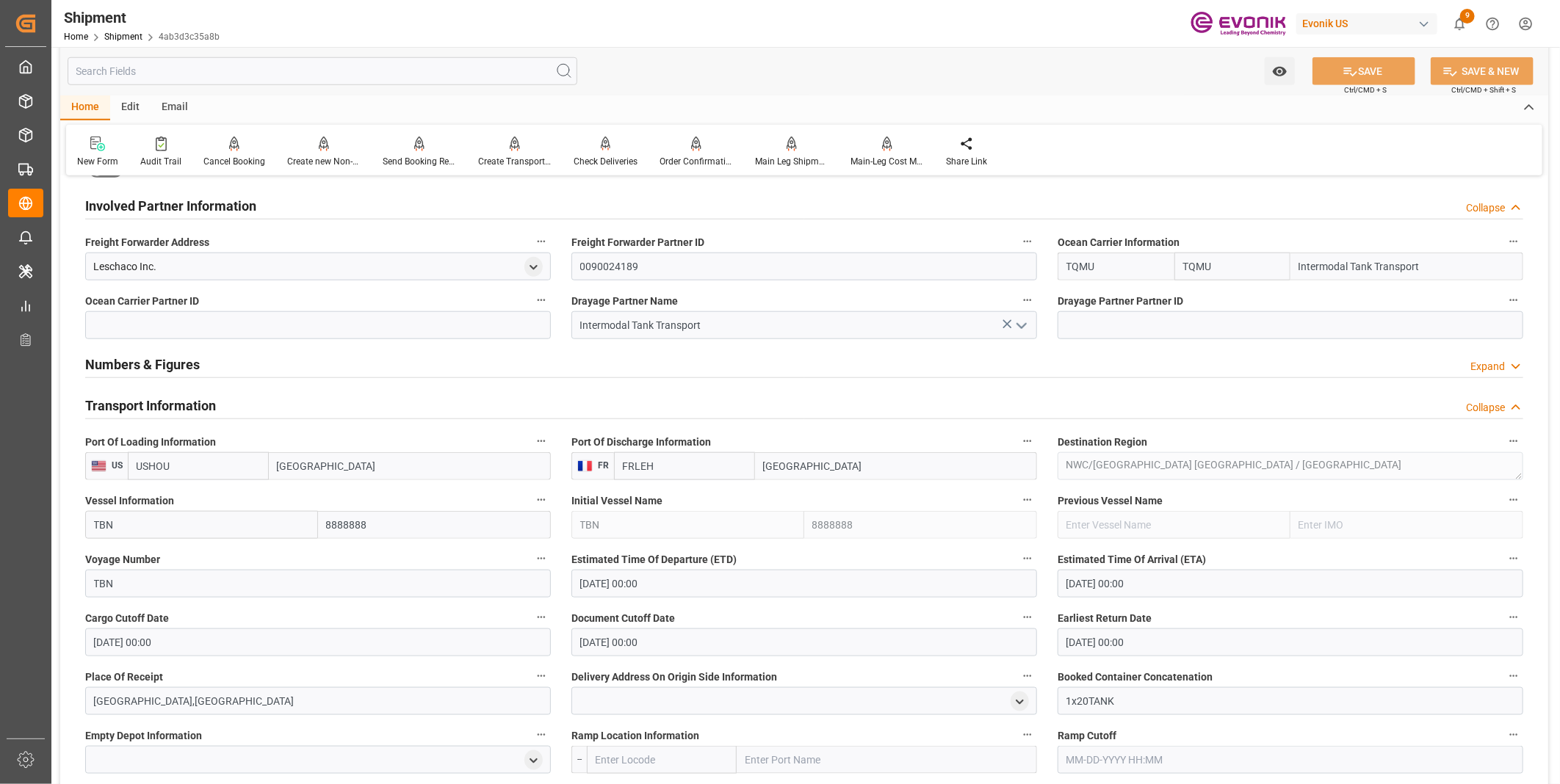
scroll to position [734, 0]
